Goal: Check status

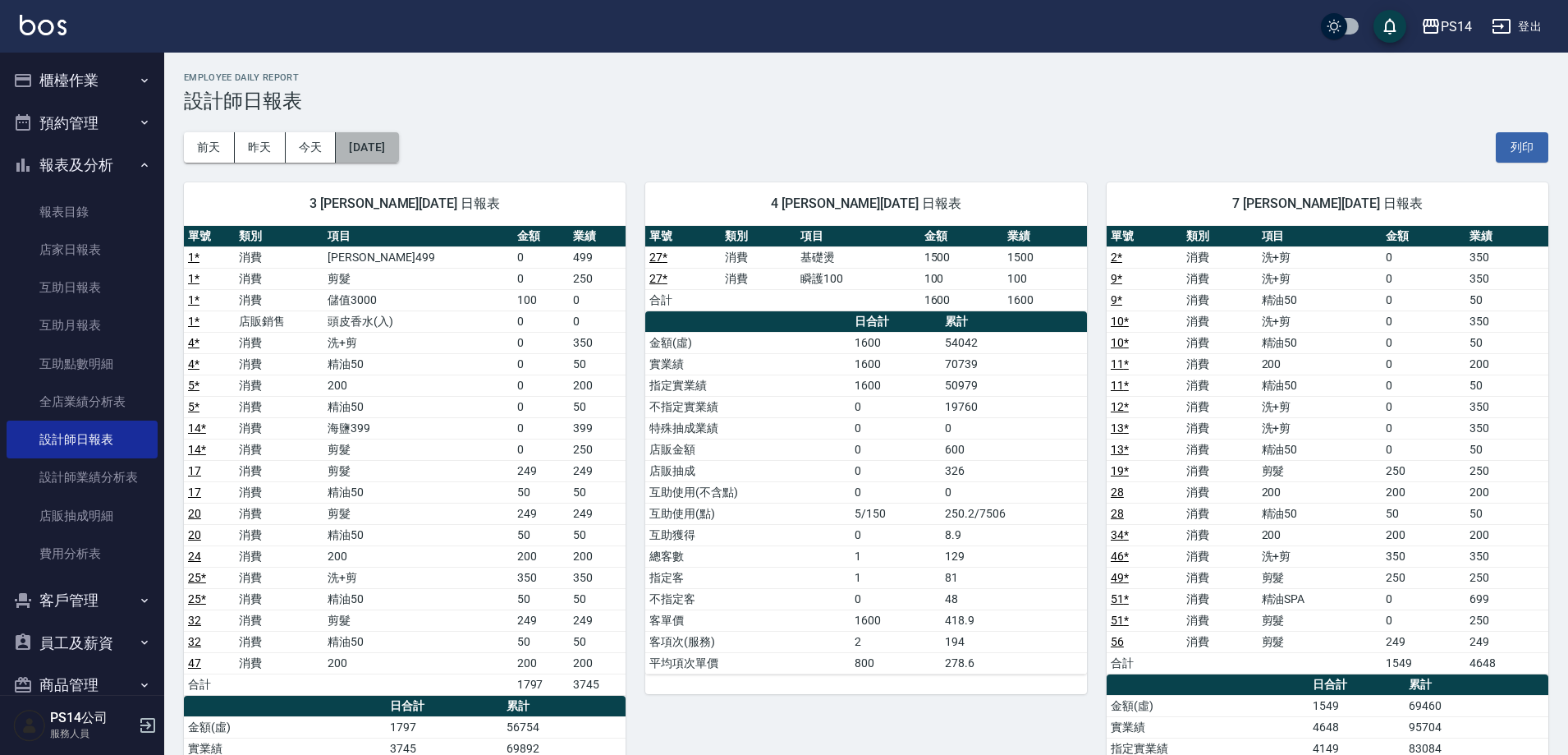
click at [383, 142] on button "[DATE]" at bounding box center [367, 147] width 62 height 30
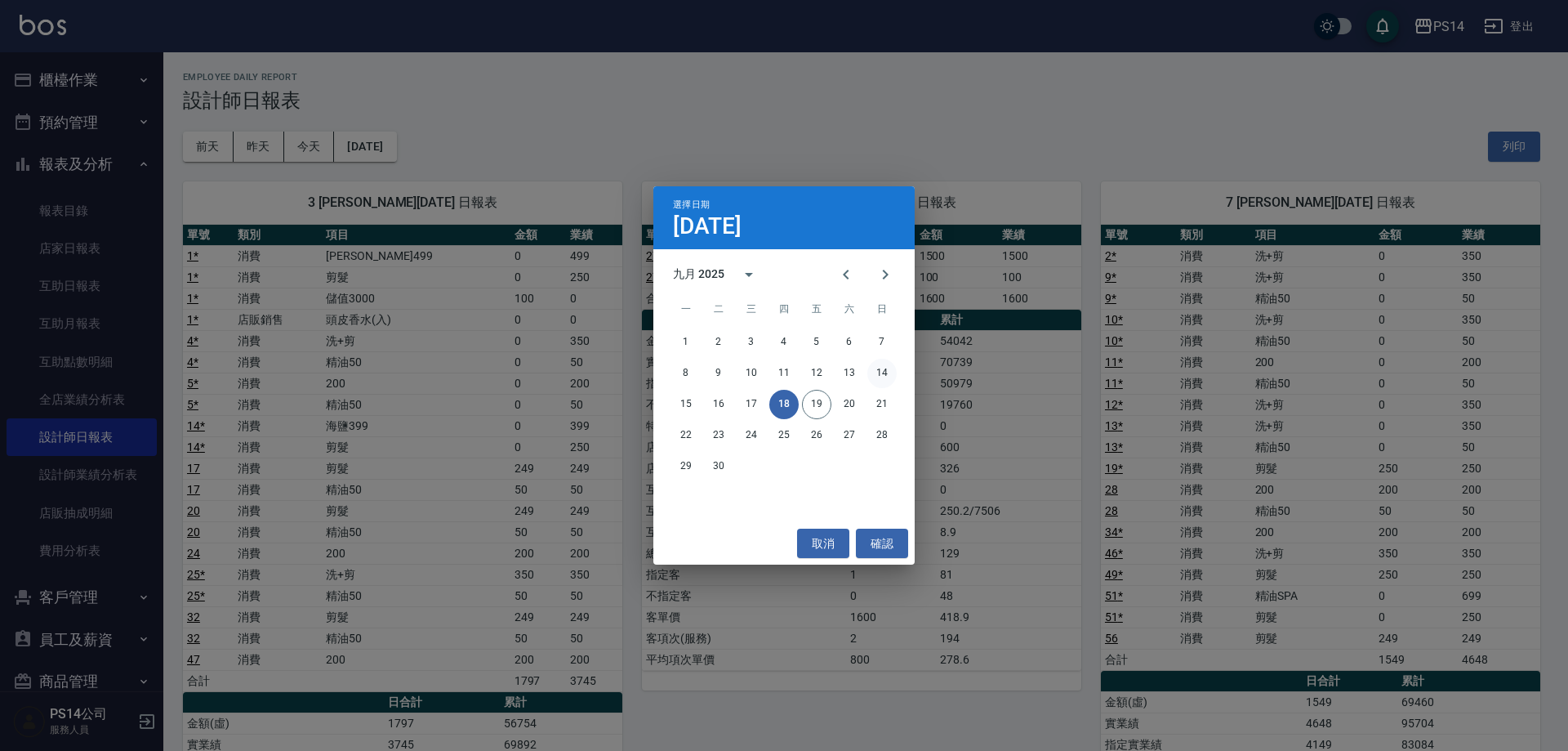
click at [877, 373] on button "14" at bounding box center [881, 373] width 29 height 29
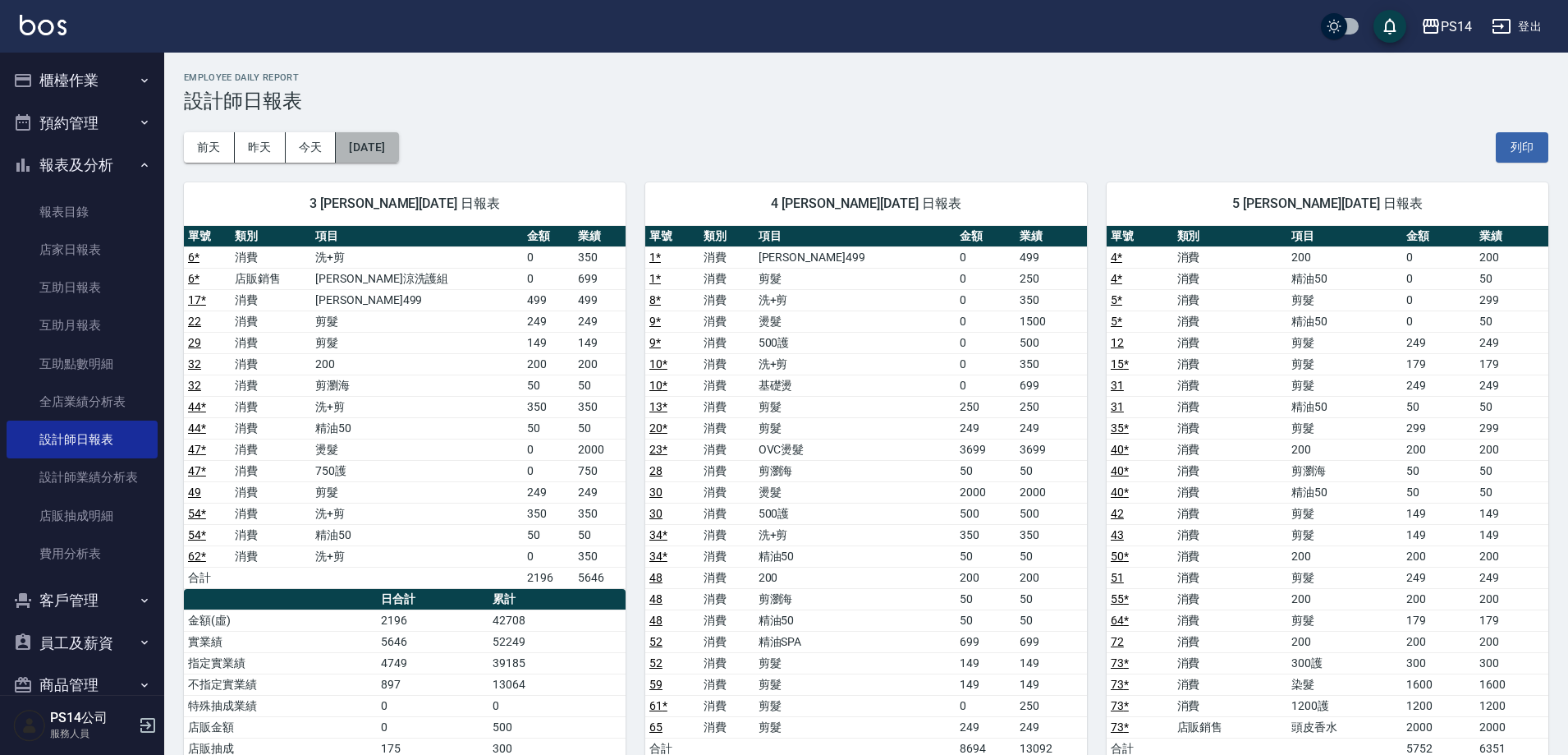
click at [387, 148] on button "[DATE]" at bounding box center [367, 147] width 62 height 30
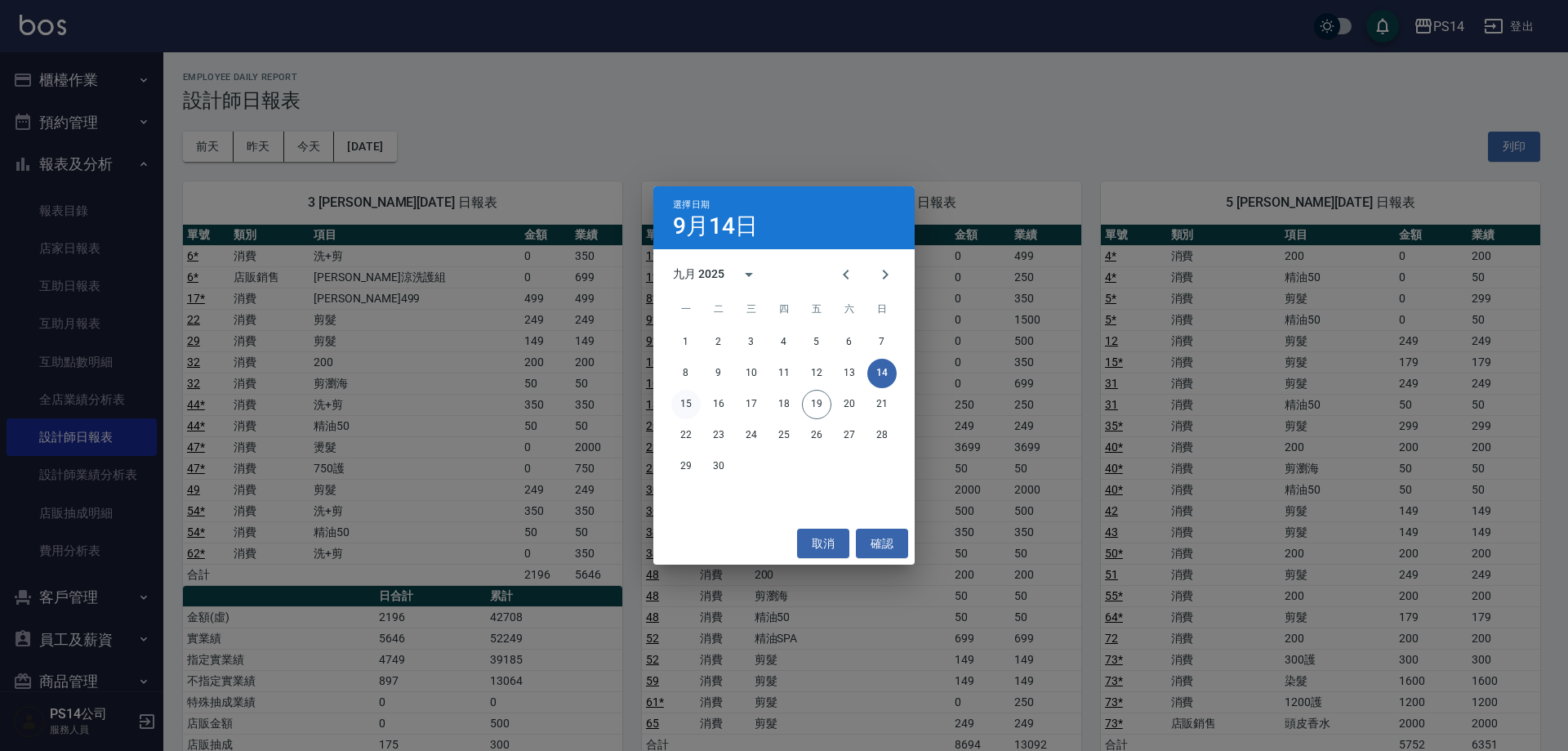
click at [687, 403] on button "15" at bounding box center [685, 404] width 29 height 29
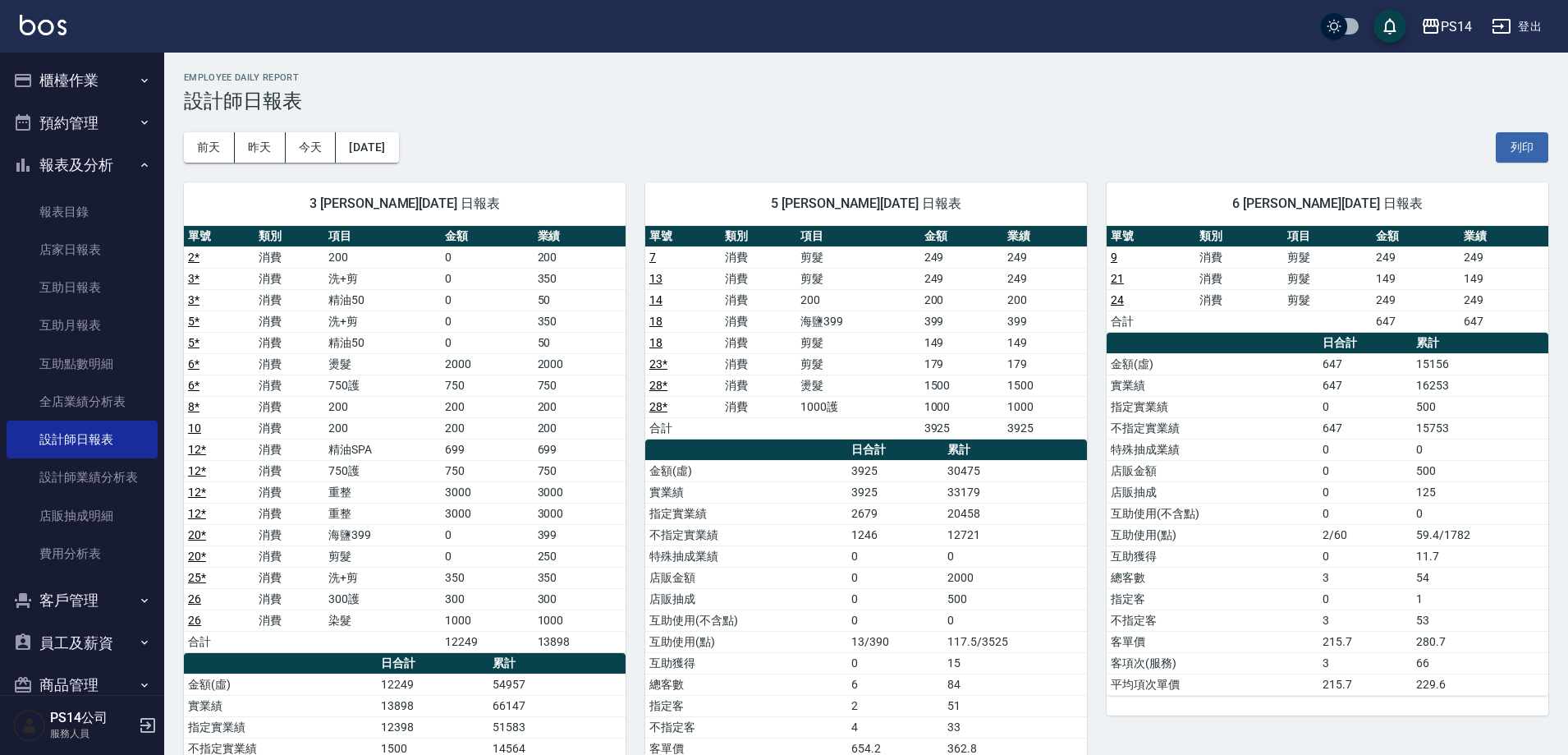
click at [383, 125] on div "[DATE] [DATE] [DATE] [DATE] 列印" at bounding box center [866, 147] width 1364 height 70
click at [377, 147] on button "[DATE]" at bounding box center [367, 147] width 62 height 30
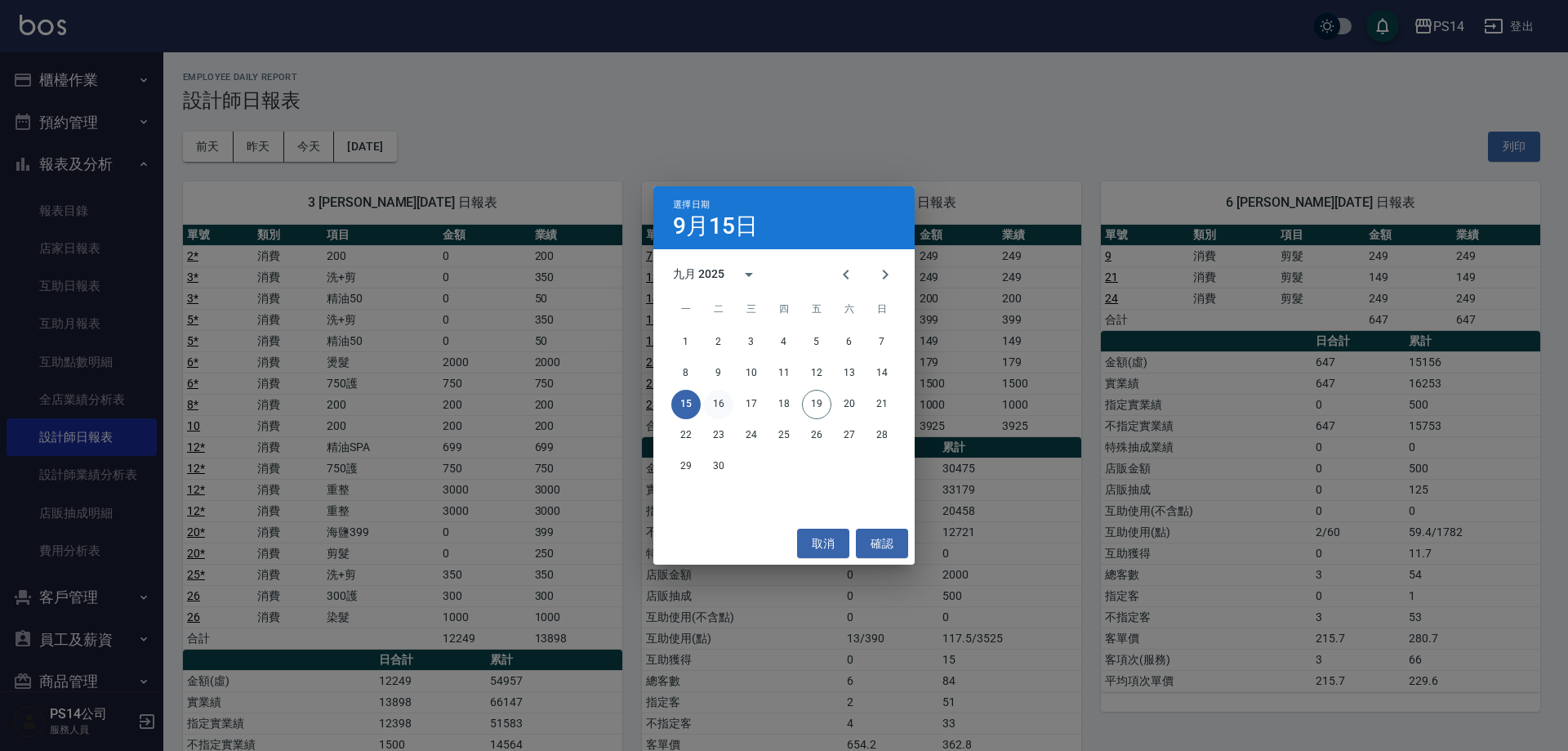
click at [709, 398] on button "16" at bounding box center [718, 404] width 29 height 29
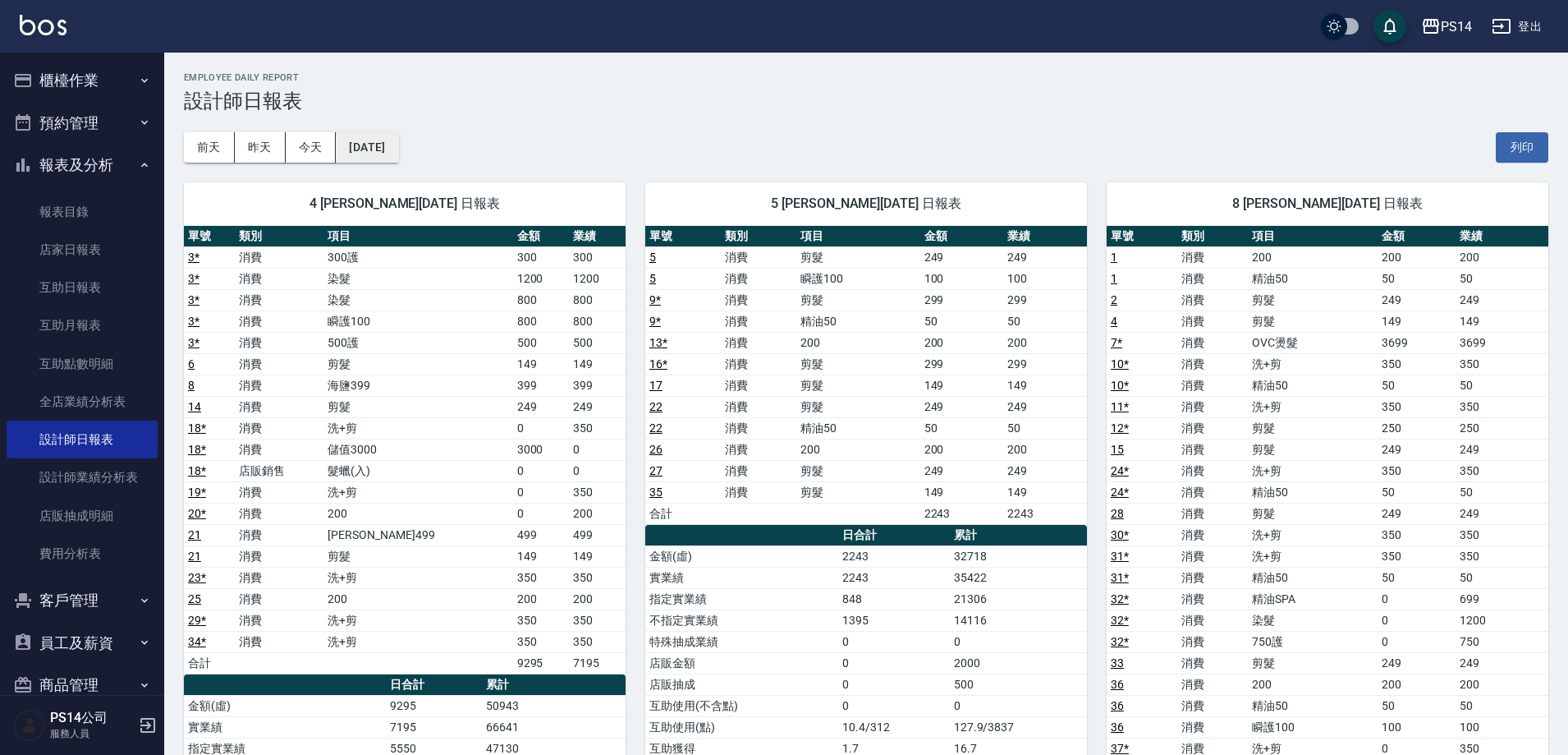
click at [398, 159] on button "[DATE]" at bounding box center [367, 147] width 62 height 30
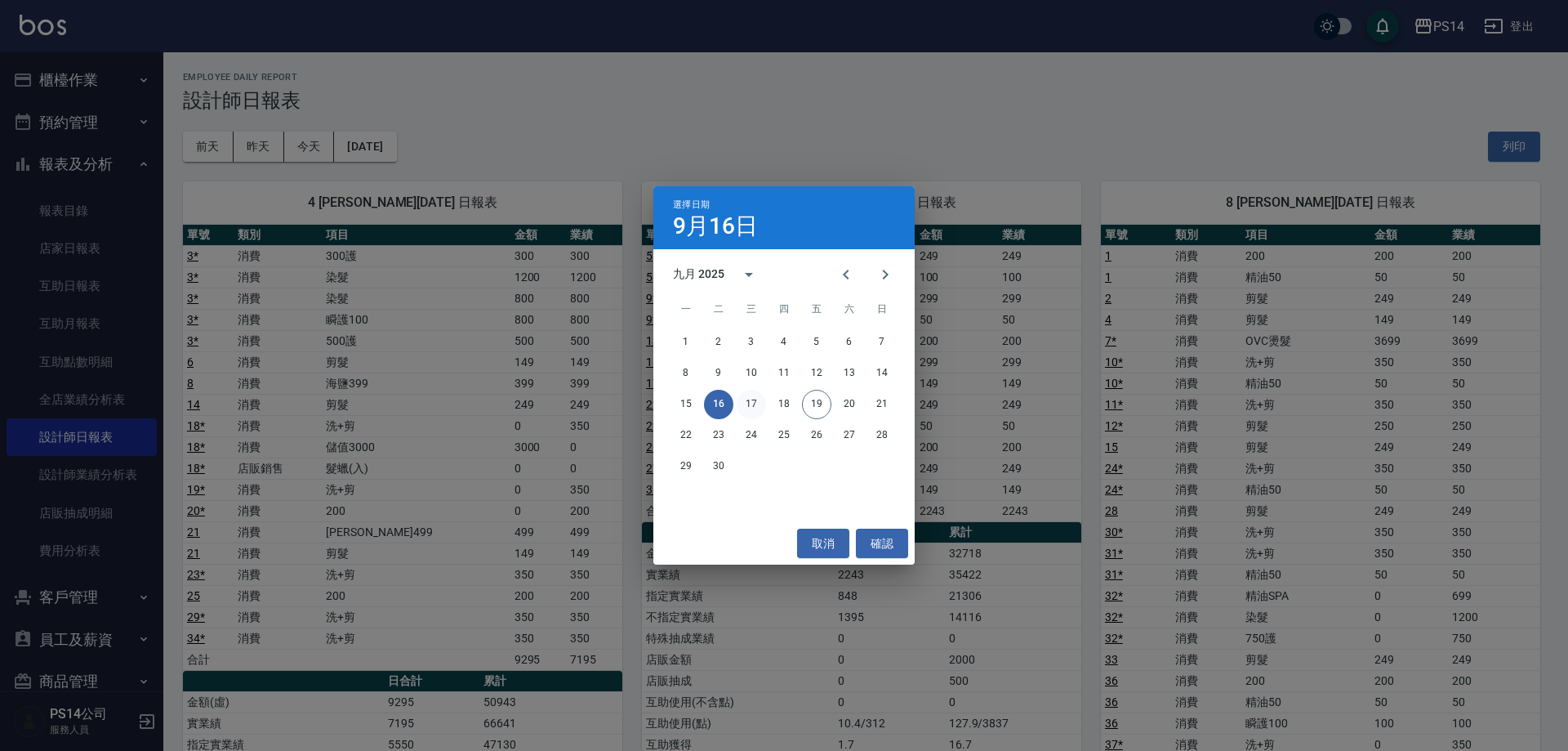
click at [751, 399] on button "17" at bounding box center [751, 404] width 29 height 29
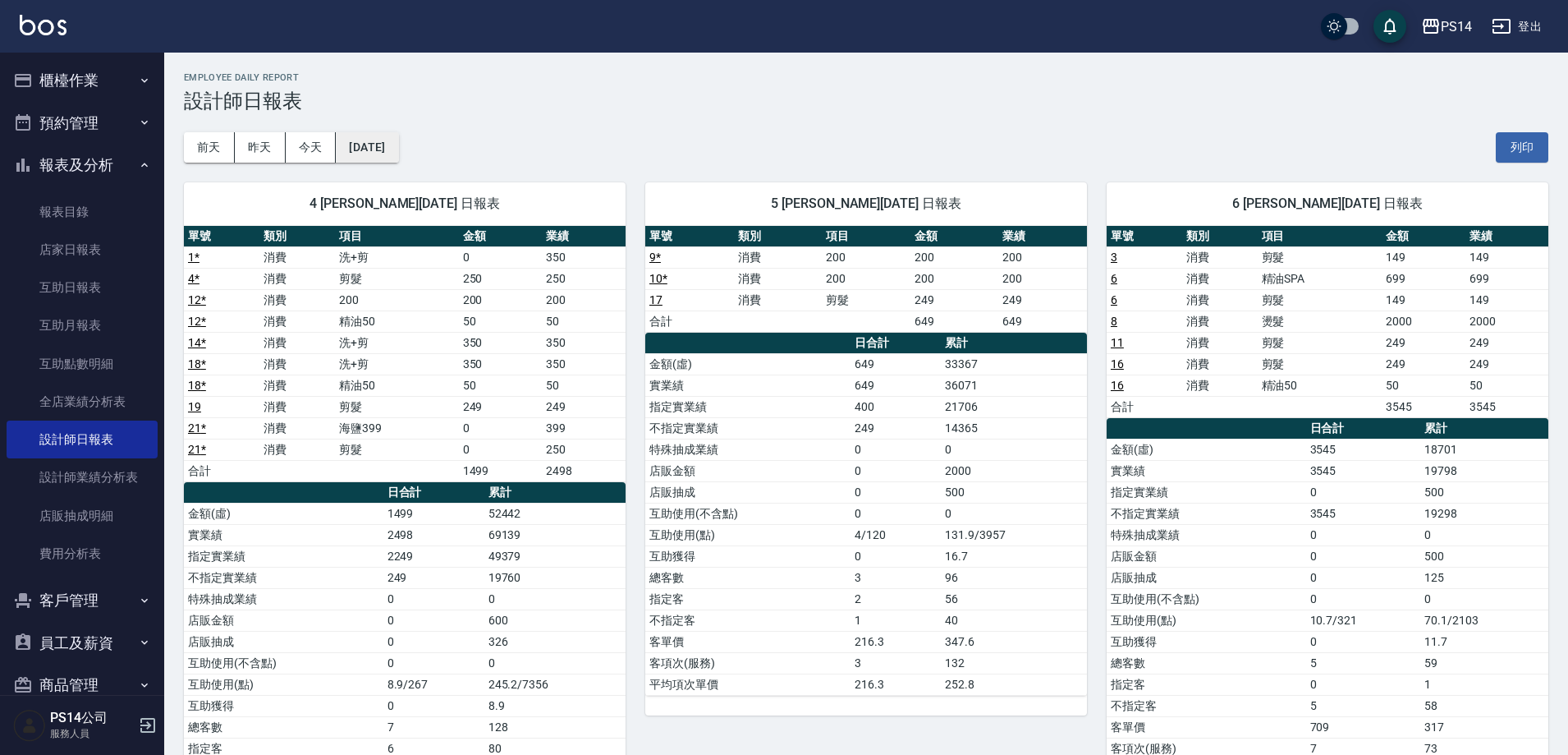
drag, startPoint x: 397, startPoint y: 164, endPoint x: 397, endPoint y: 151, distance: 13.0
click at [397, 151] on button "[DATE]" at bounding box center [367, 147] width 62 height 30
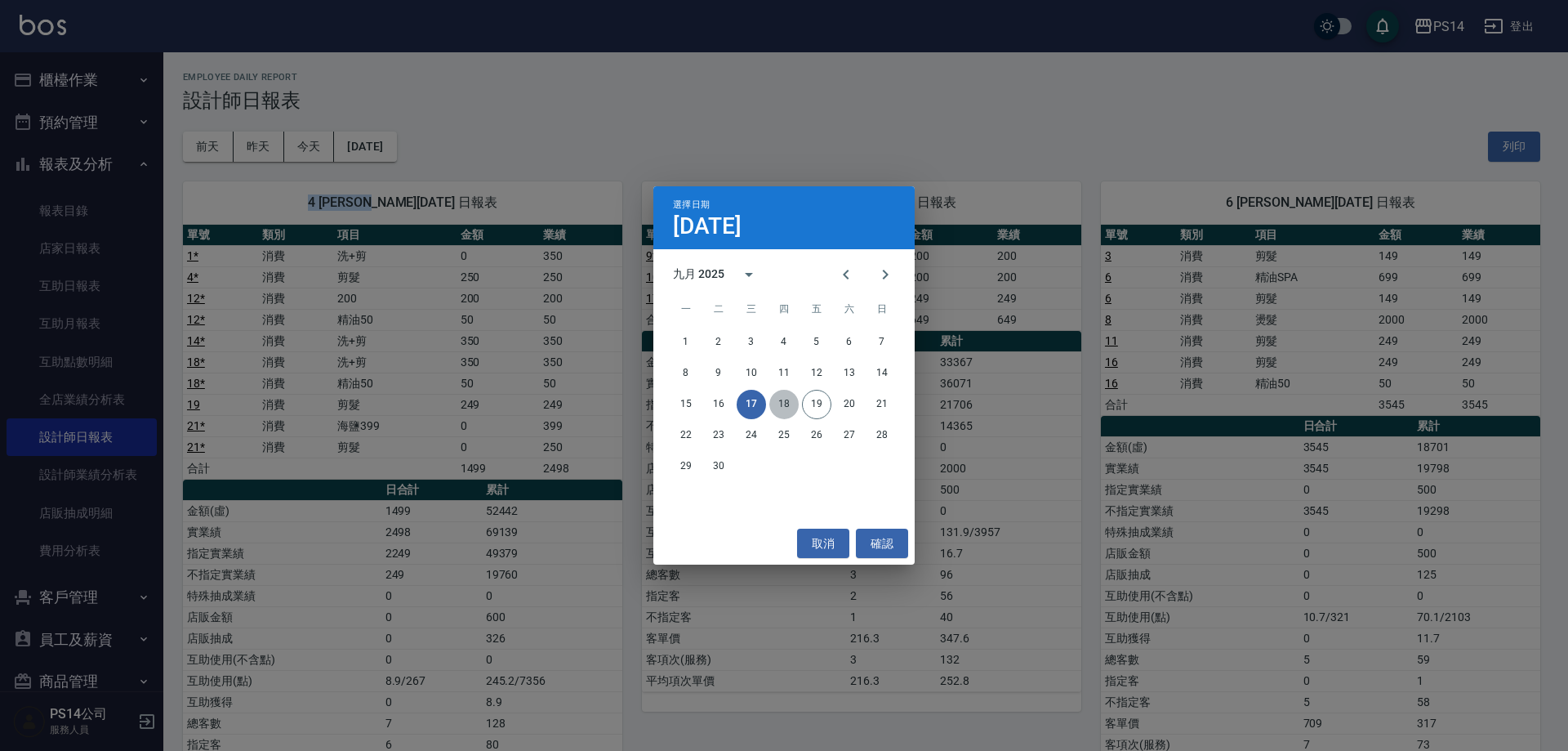
click at [785, 410] on button "18" at bounding box center [783, 404] width 29 height 29
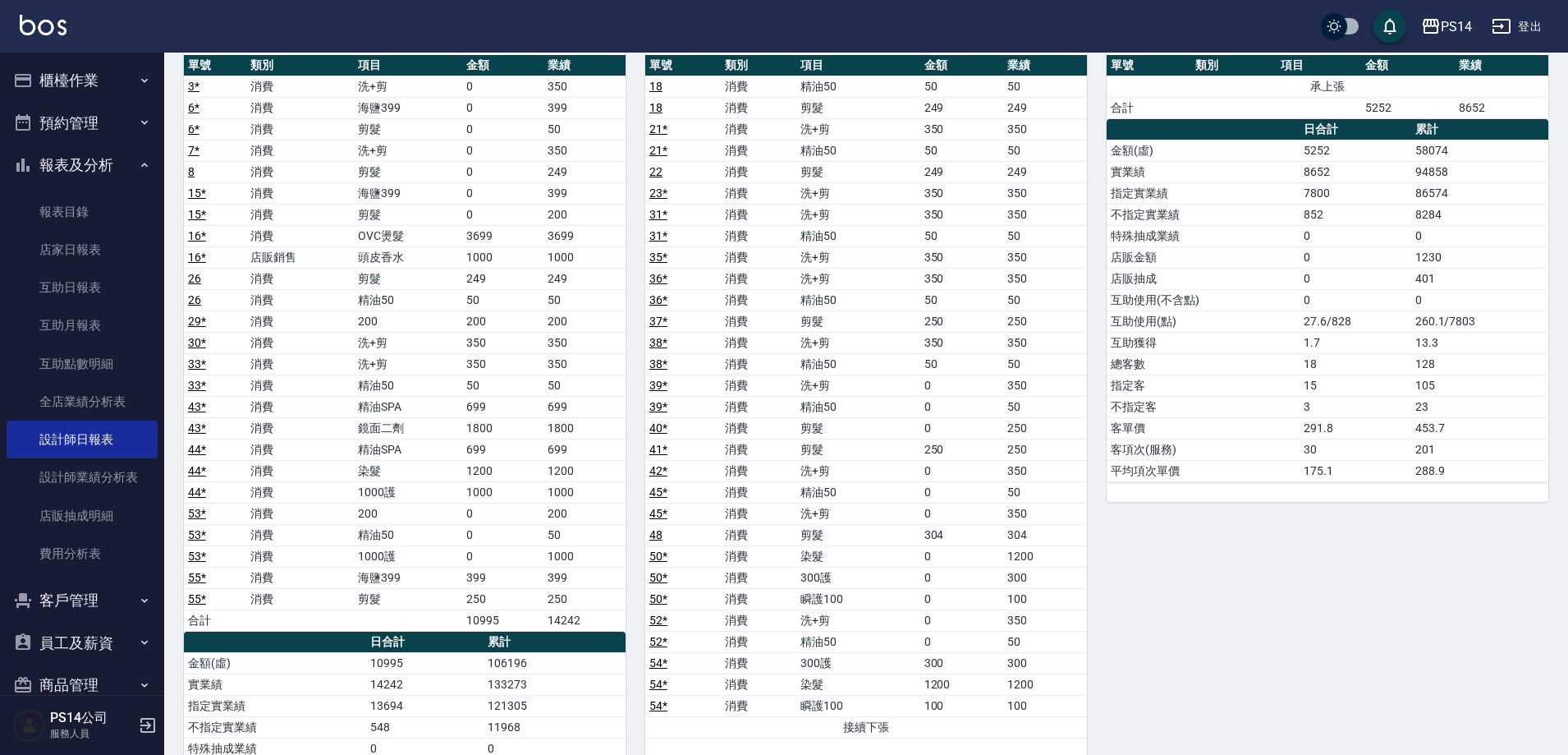
scroll to position [1038, 0]
